Goal: Transaction & Acquisition: Purchase product/service

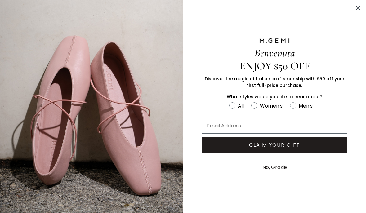
click at [357, 9] on icon "Close dialog" at bounding box center [358, 8] width 4 height 4
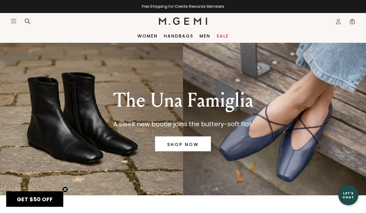
click at [148, 38] on link "Women" at bounding box center [147, 35] width 20 height 5
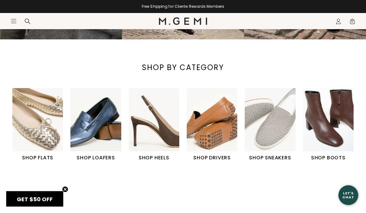
scroll to position [156, 0]
click at [268, 142] on img "5 / 6" at bounding box center [270, 119] width 51 height 63
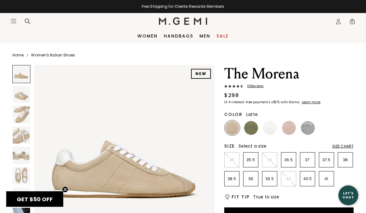
click at [179, 36] on link "Handbags" at bounding box center [178, 35] width 29 height 5
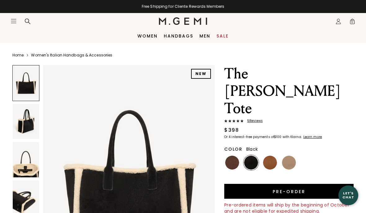
click at [119, 151] on img at bounding box center [129, 179] width 172 height 229
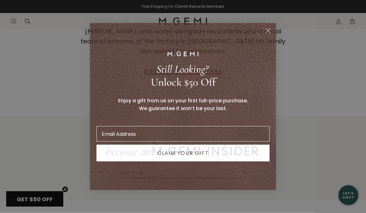
scroll to position [813, 0]
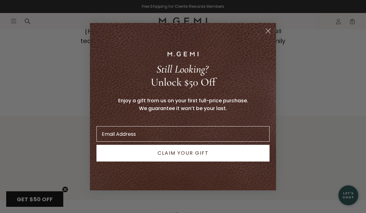
click at [269, 36] on circle "Close dialog" at bounding box center [268, 30] width 10 height 10
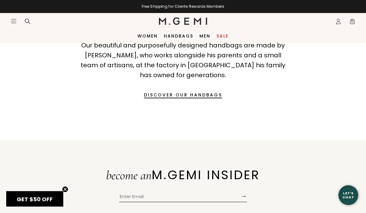
scroll to position [784, 0]
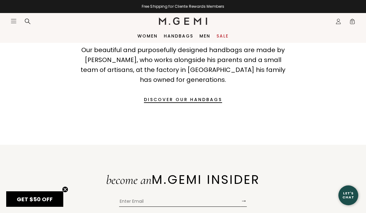
click at [203, 103] on link "DISCOVER OUR HANDBAGS" at bounding box center [183, 99] width 78 height 15
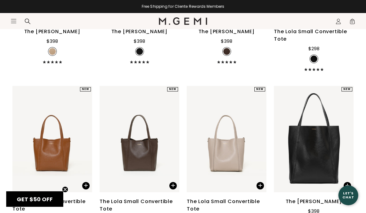
scroll to position [573, 0]
